Goal: Find contact information: Find contact information

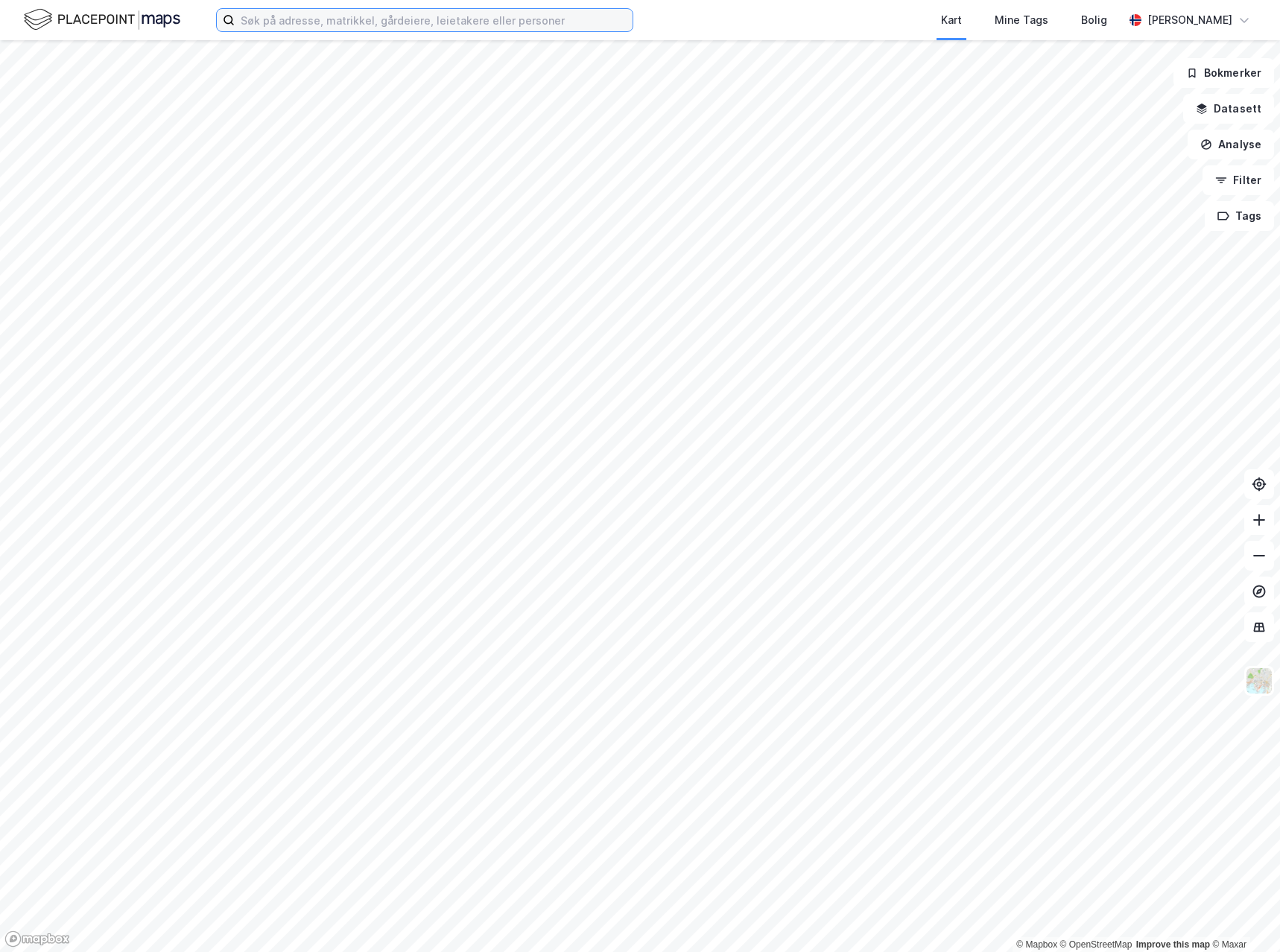
click at [371, 26] on input at bounding box center [434, 19] width 398 height 23
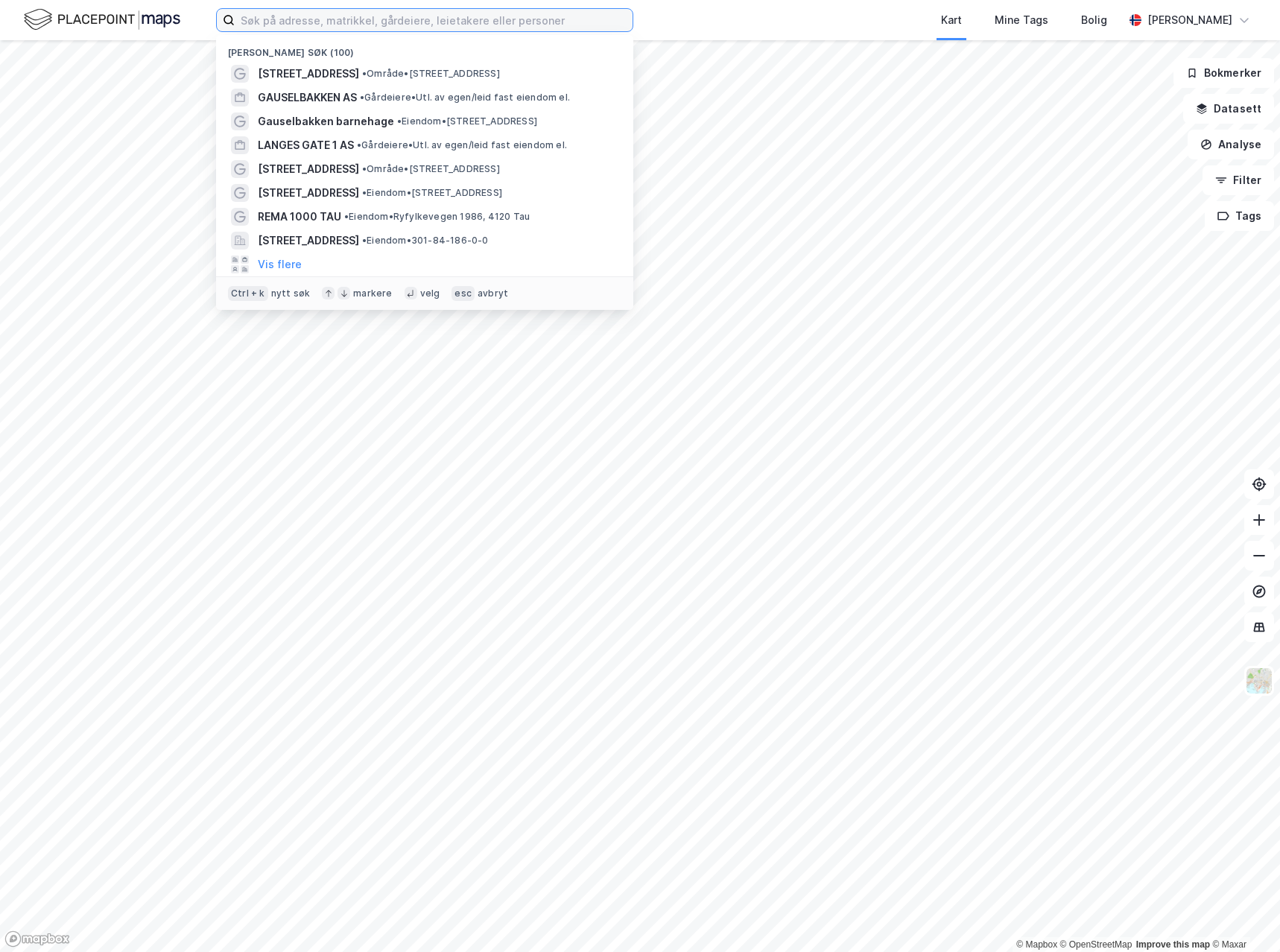
click at [371, 25] on input at bounding box center [434, 19] width 398 height 23
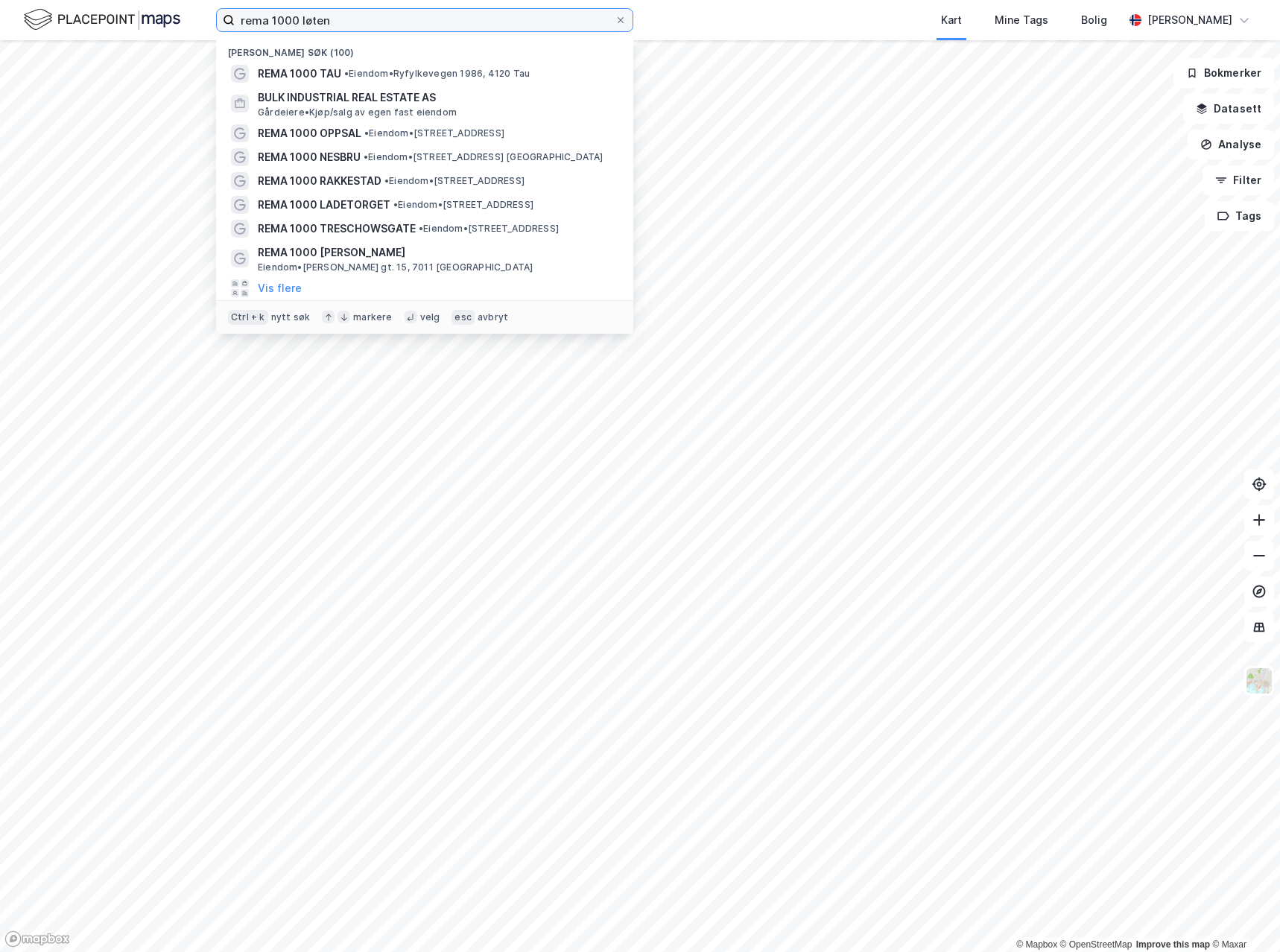
type input "rema 1000 løten"
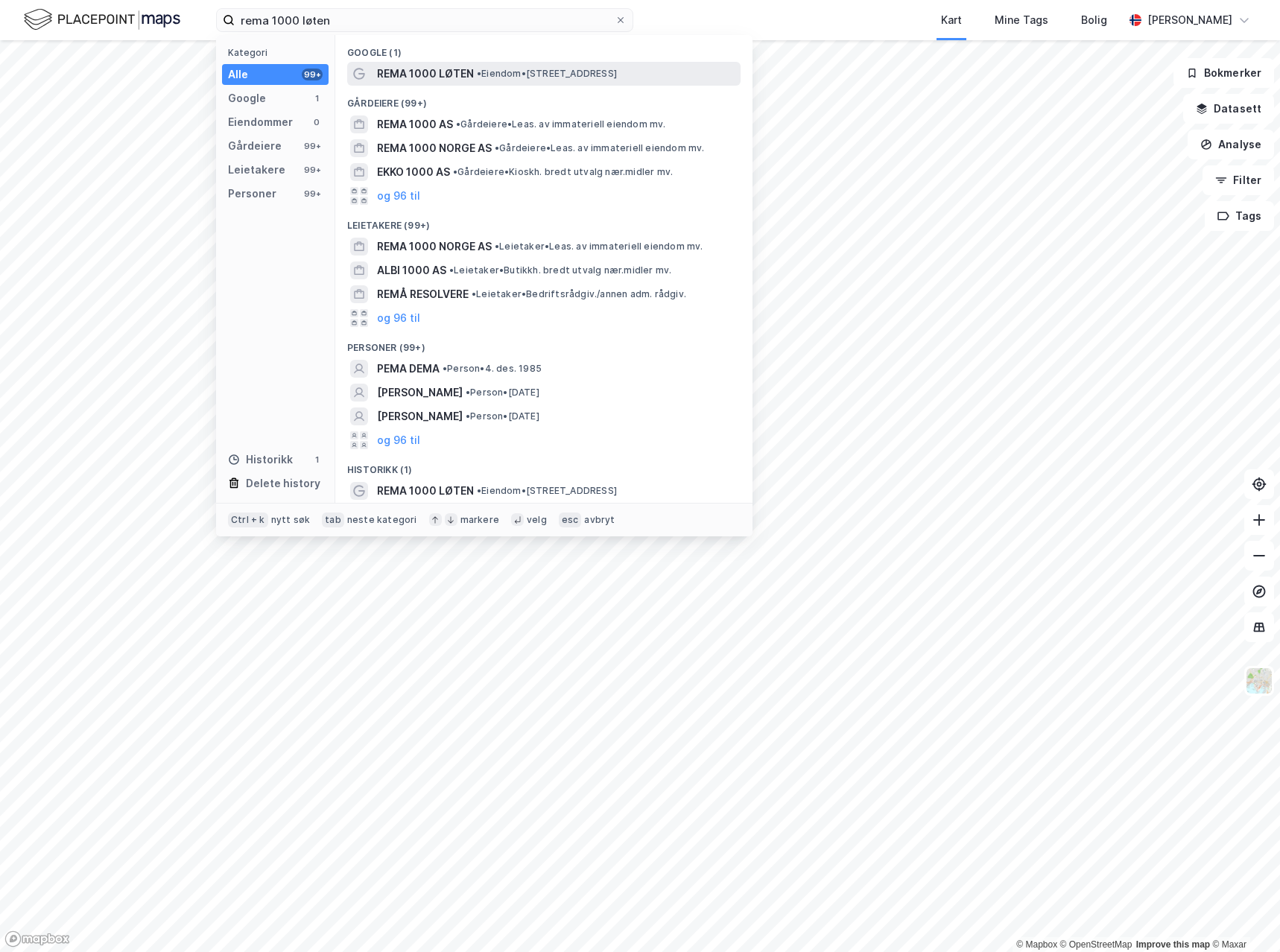
click at [475, 72] on div "REMA 1000 LØTEN • Eiendom • [STREET_ADDRESS]" at bounding box center [557, 73] width 360 height 18
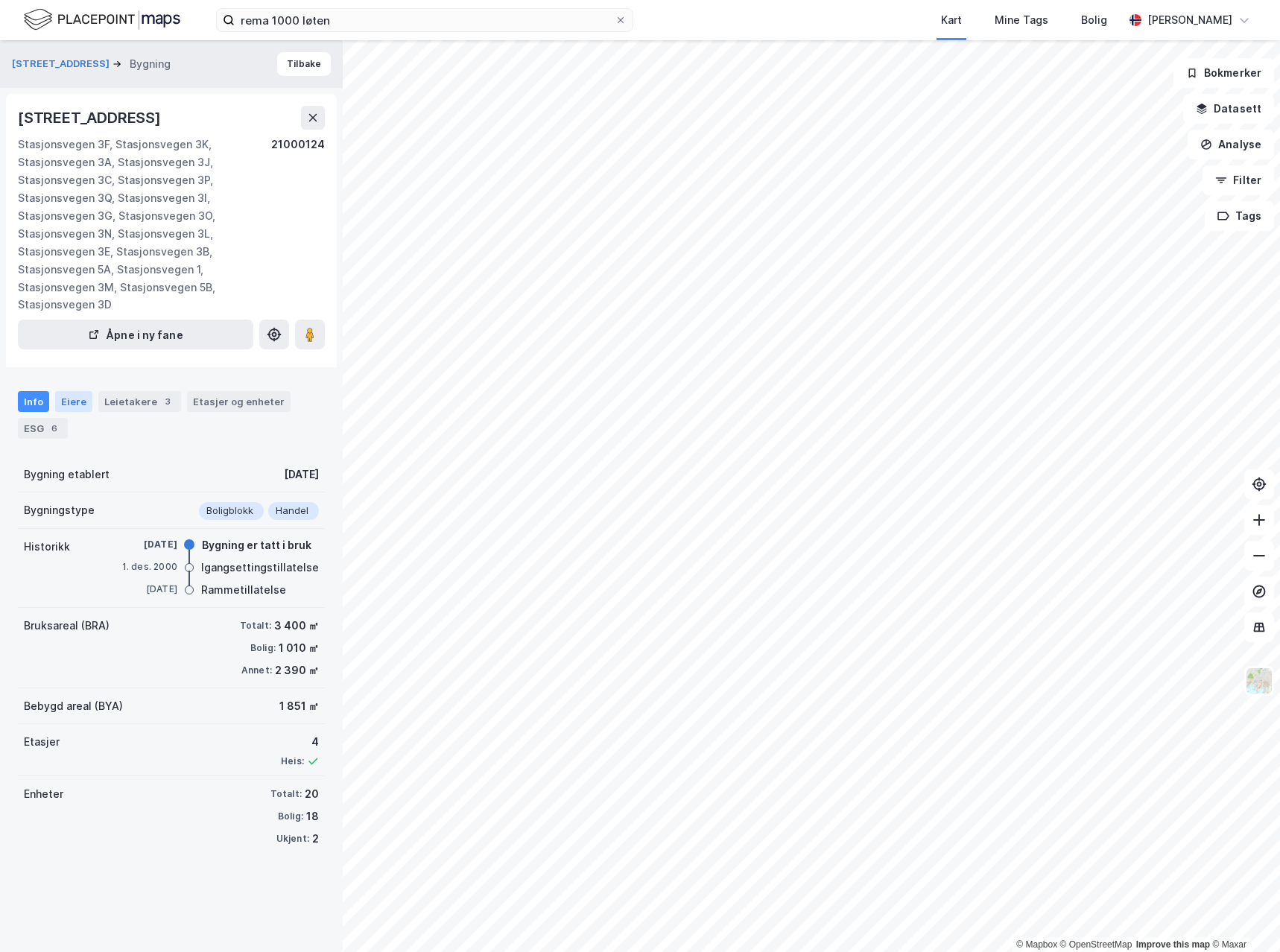
click at [75, 392] on div "Eiere" at bounding box center [74, 402] width 37 height 21
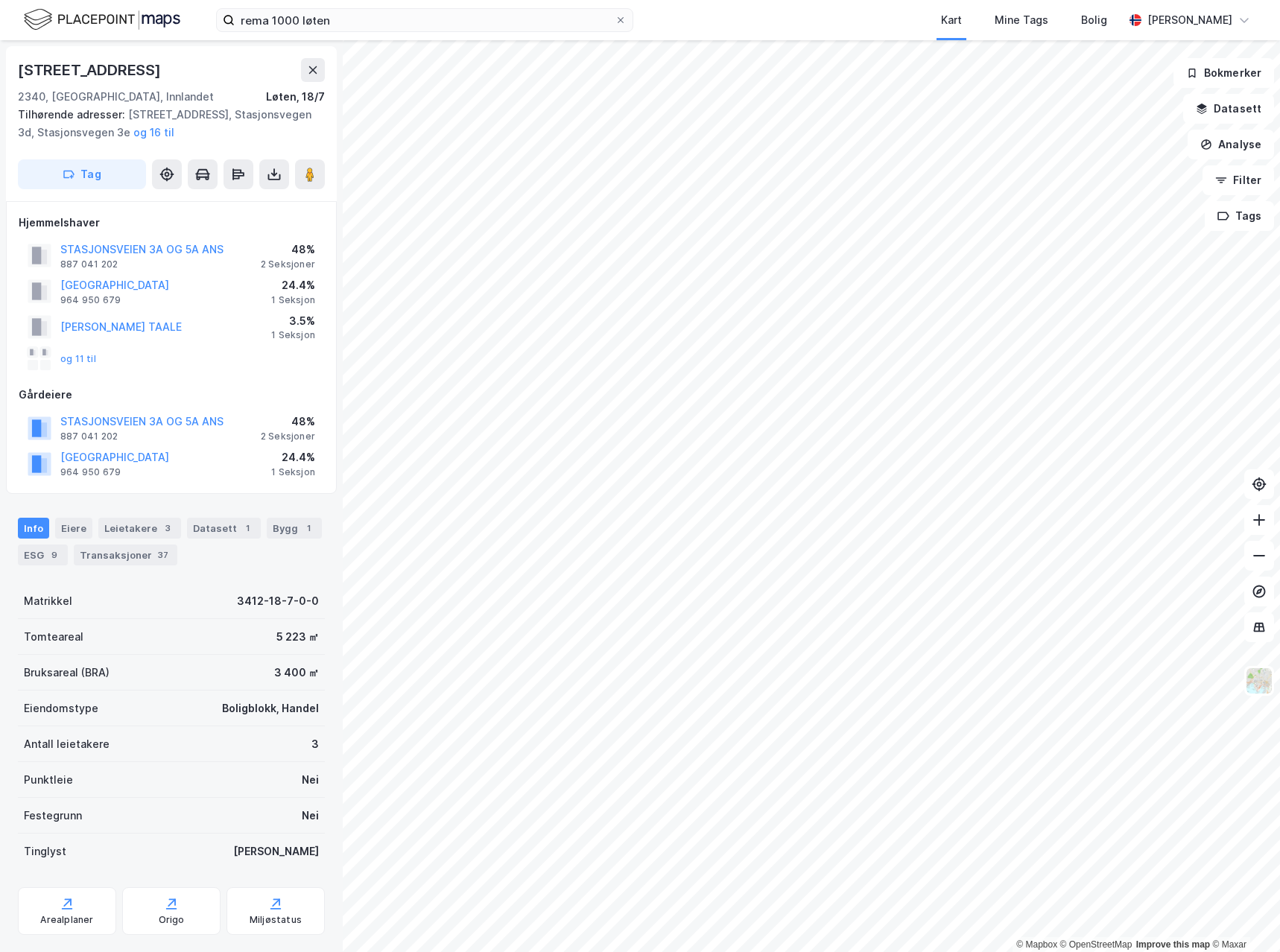
click at [278, 436] on div "2 Seksjoner" at bounding box center [288, 436] width 55 height 12
click at [0, 0] on button "STASJONSVEIEN 3A OG 5A ANS" at bounding box center [0, 0] width 0 height 0
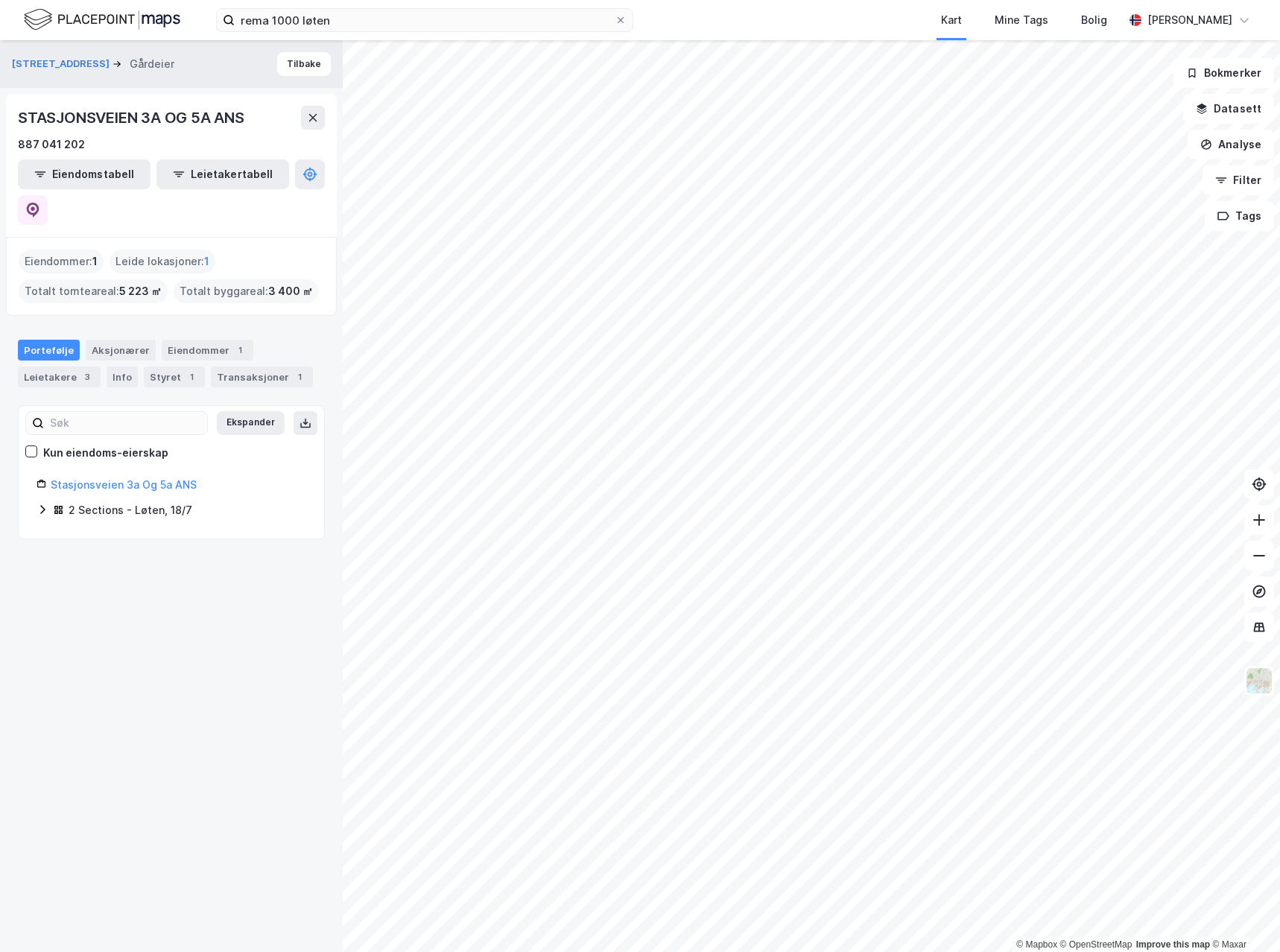
click at [129, 476] on div "Stasjonsveien 3a Og 5a ANS" at bounding box center [178, 485] width 255 height 18
click at [127, 478] on link "Stasjonsveien 3a Og 5a ANS" at bounding box center [124, 484] width 146 height 12
click at [40, 202] on icon at bounding box center [33, 209] width 15 height 15
